Goal: Task Accomplishment & Management: Manage account settings

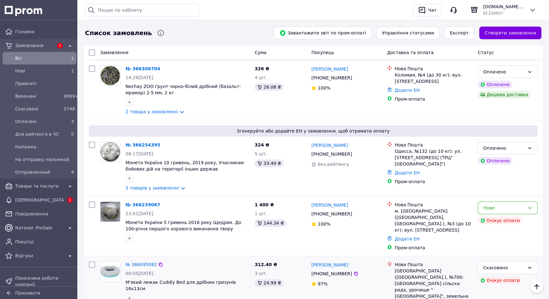
scroll to position [173, 0]
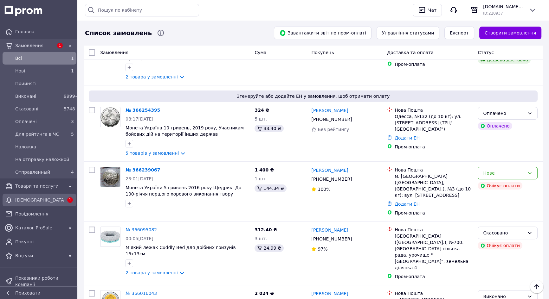
click at [31, 200] on span "[DEMOGRAPHIC_DATA]" at bounding box center [39, 200] width 48 height 6
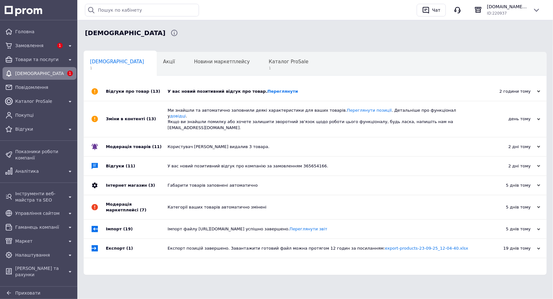
click at [220, 92] on div "У вас новий позитивний відгук про товар. Переглянути" at bounding box center [322, 92] width 309 height 6
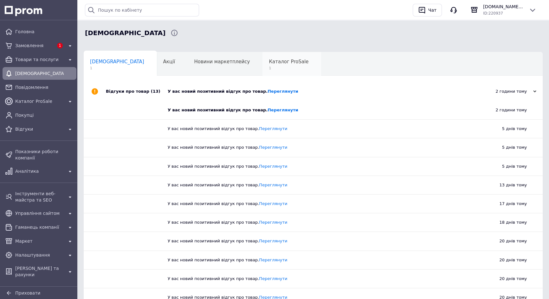
click at [269, 61] on span "Каталог ProSale" at bounding box center [289, 62] width 40 height 6
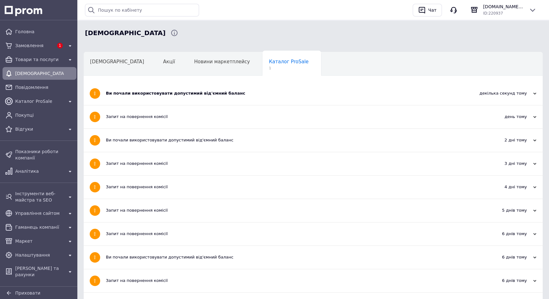
click at [163, 95] on div "Ви почали використовувати допустимий від'ємний баланс" at bounding box center [289, 94] width 367 height 6
